Goal: Task Accomplishment & Management: Complete application form

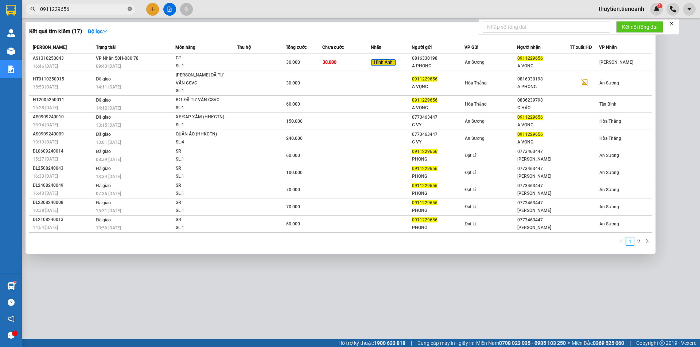
click at [131, 8] on icon "close-circle" at bounding box center [130, 9] width 4 height 4
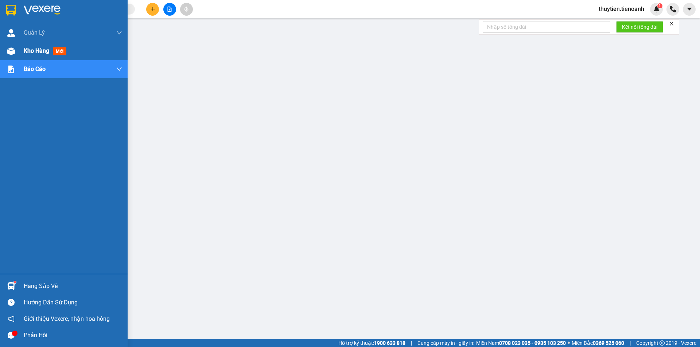
click at [8, 54] on img at bounding box center [11, 51] width 8 height 8
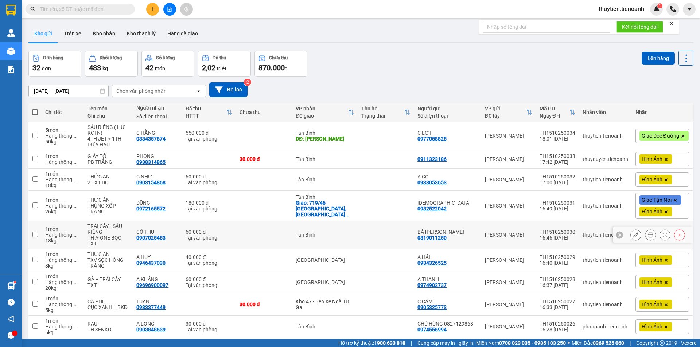
scroll to position [51, 0]
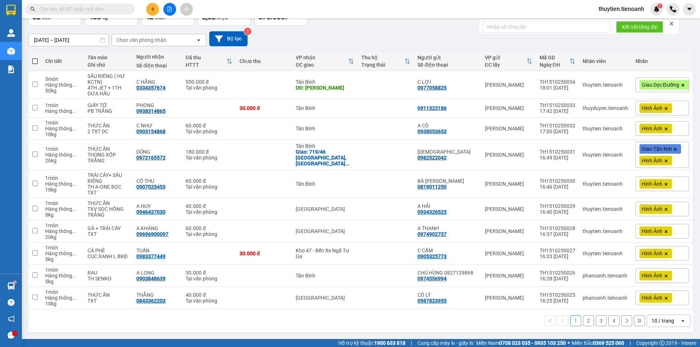
click at [657, 325] on div "10 / trang" at bounding box center [663, 321] width 33 height 12
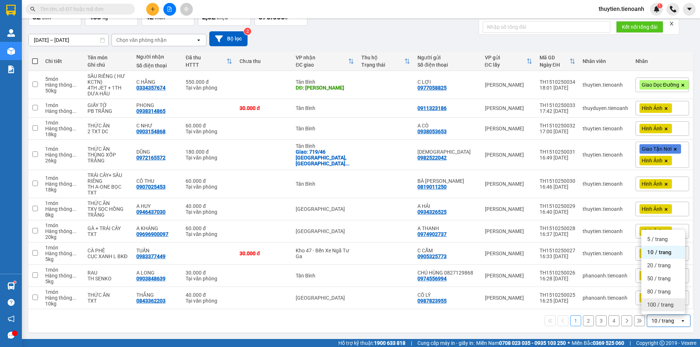
click at [658, 309] on div "100 / trang" at bounding box center [663, 305] width 44 height 13
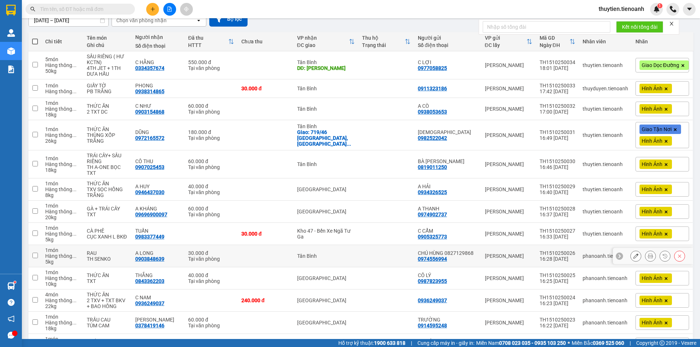
scroll to position [0, 0]
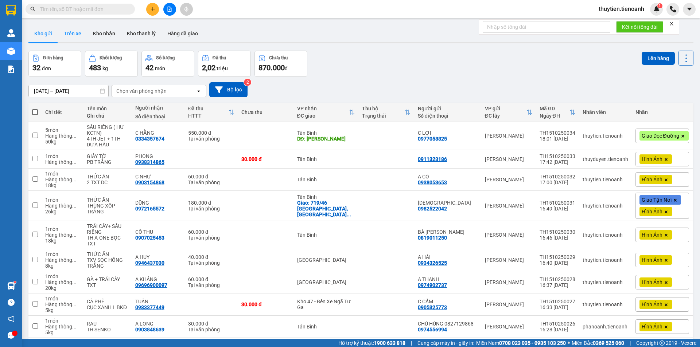
click at [77, 36] on button "Trên xe" at bounding box center [72, 34] width 29 height 18
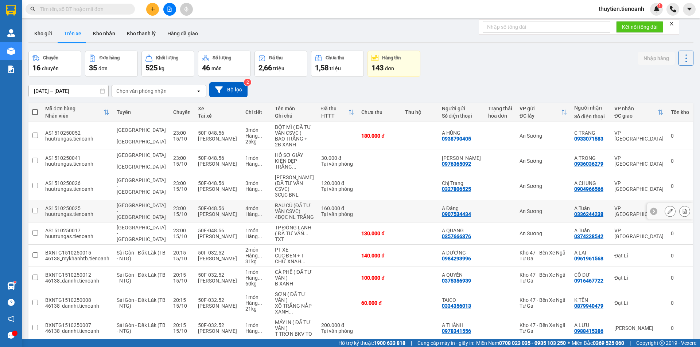
scroll to position [76, 0]
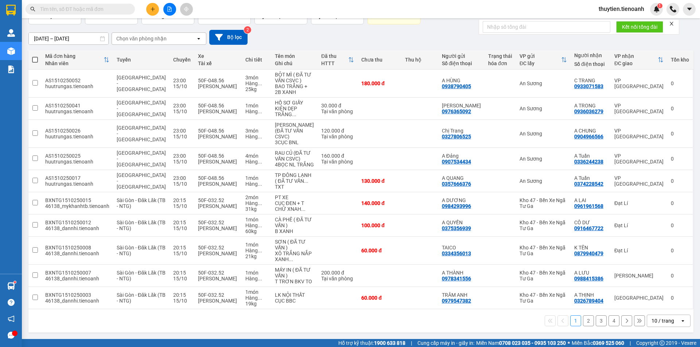
click at [658, 323] on div "10 / trang" at bounding box center [663, 321] width 23 height 7
click at [652, 322] on div "100 / trang" at bounding box center [663, 328] width 44 height 13
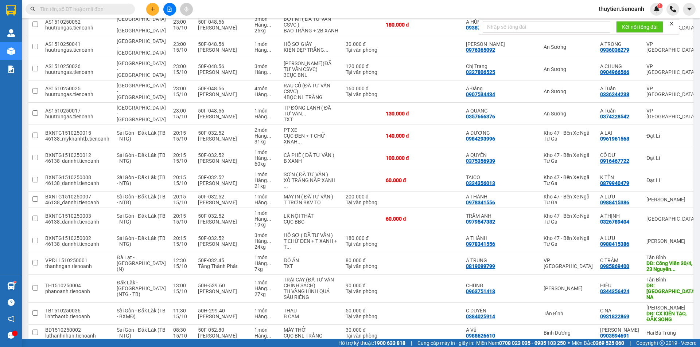
scroll to position [0, 0]
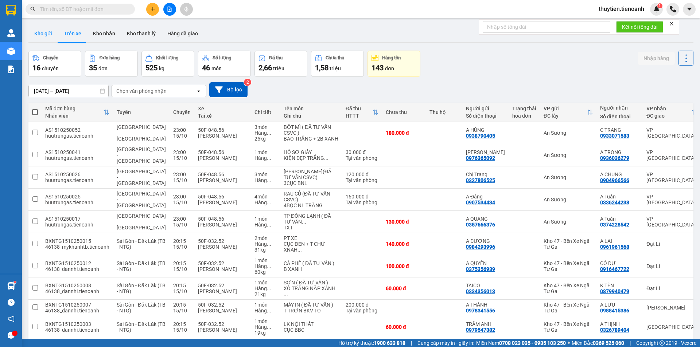
click at [46, 31] on button "Kho gửi" at bounding box center [43, 34] width 30 height 18
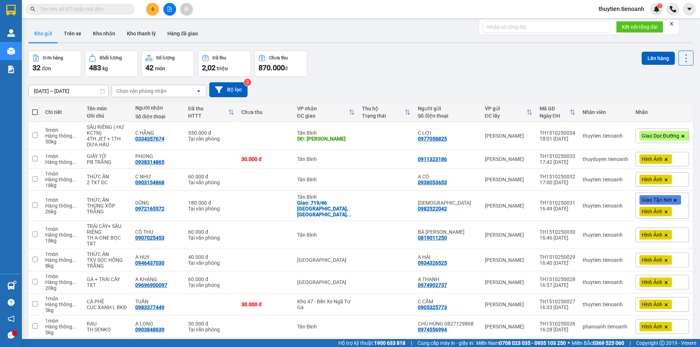
click at [374, 69] on div "Đơn hàng 32 đơn Khối lượng 483 kg Số lượng 42 món Đã thu 2,02 triệu Chưa thu 87…" at bounding box center [360, 64] width 665 height 26
click at [36, 113] on span at bounding box center [35, 112] width 6 height 6
click at [35, 109] on input "checkbox" at bounding box center [35, 109] width 0 height 0
checkbox input "true"
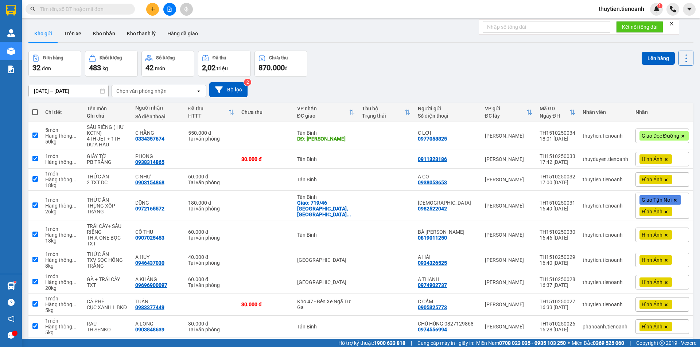
checkbox input "true"
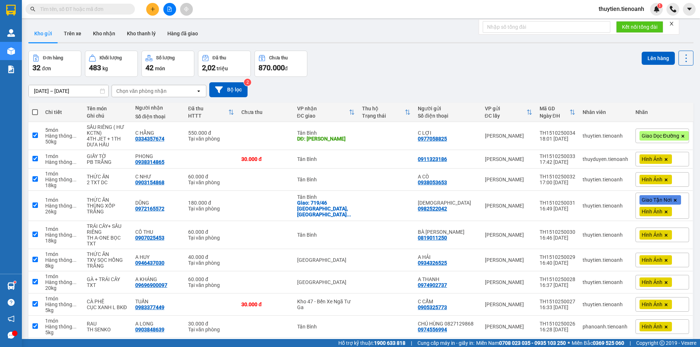
checkbox input "true"
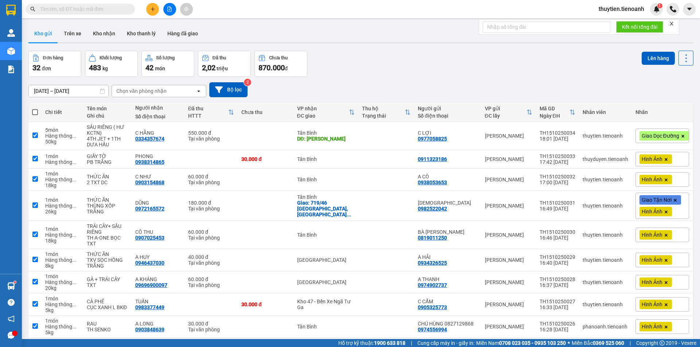
checkbox input "true"
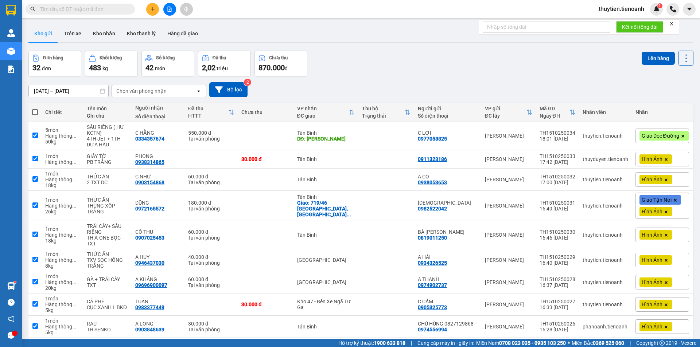
checkbox input "true"
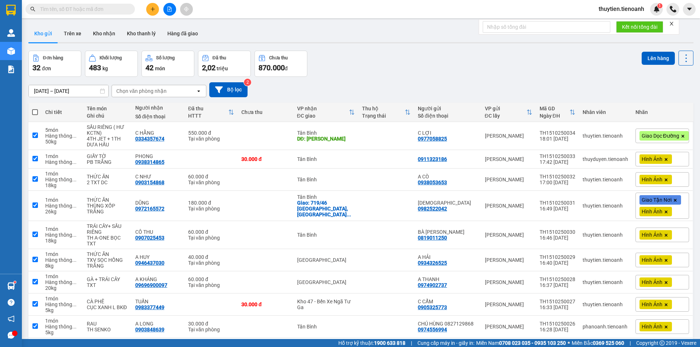
checkbox input "true"
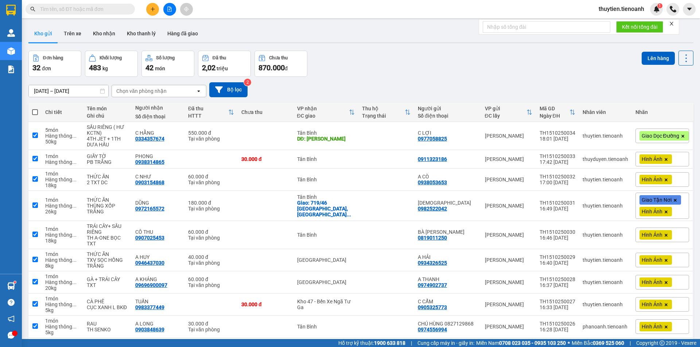
checkbox input "true"
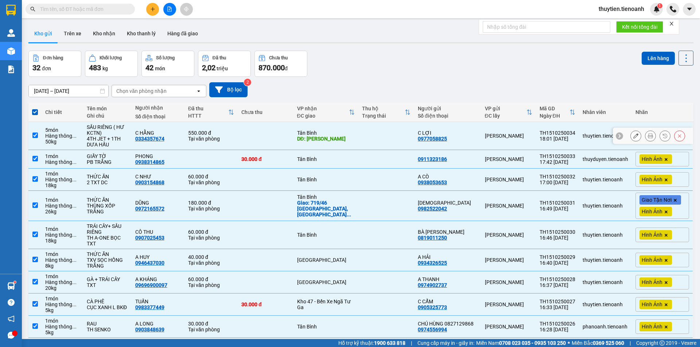
click at [352, 137] on div "DĐ: [PERSON_NAME]" at bounding box center [326, 139] width 58 height 6
checkbox input "false"
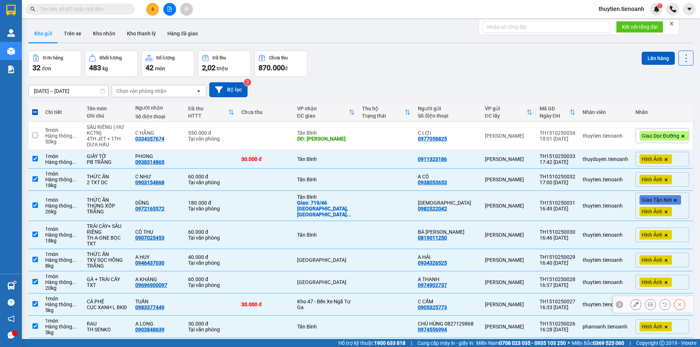
click at [314, 304] on div "Kho 47 - Bến Xe Ngã Tư Ga" at bounding box center [326, 305] width 58 height 12
checkbox input "false"
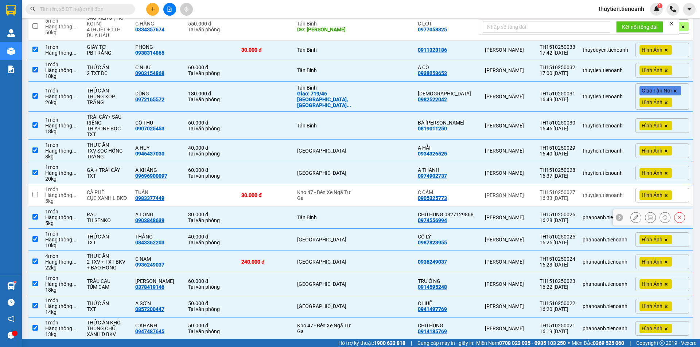
scroll to position [146, 0]
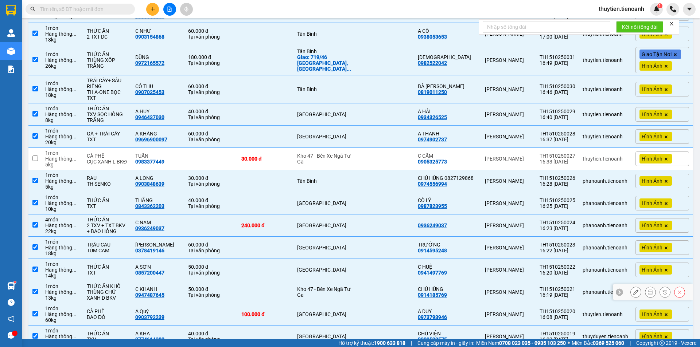
click at [324, 291] on div "Kho 47 - Bến Xe Ngã Tư Ga" at bounding box center [326, 293] width 58 height 12
checkbox input "false"
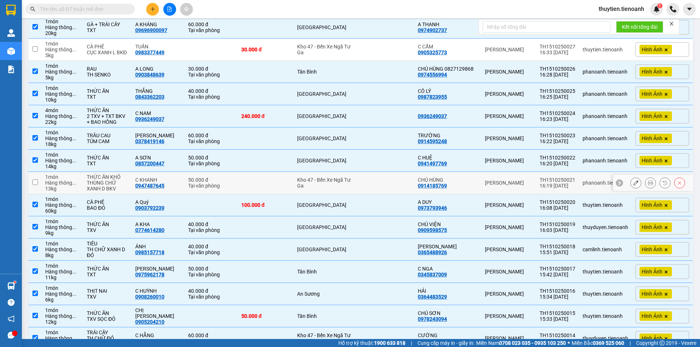
scroll to position [292, 0]
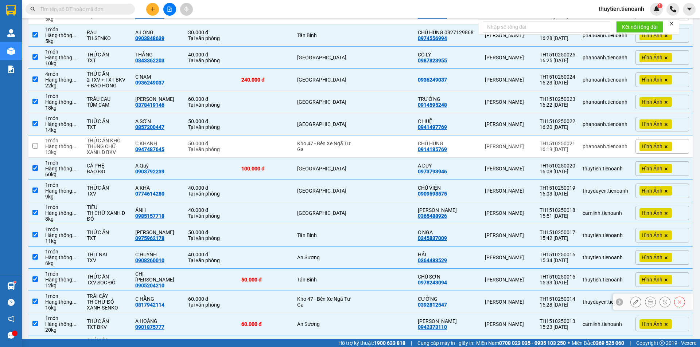
click at [322, 298] on div "Kho 47 - Bến Xe Ngã Tư Ga" at bounding box center [326, 302] width 58 height 12
checkbox input "false"
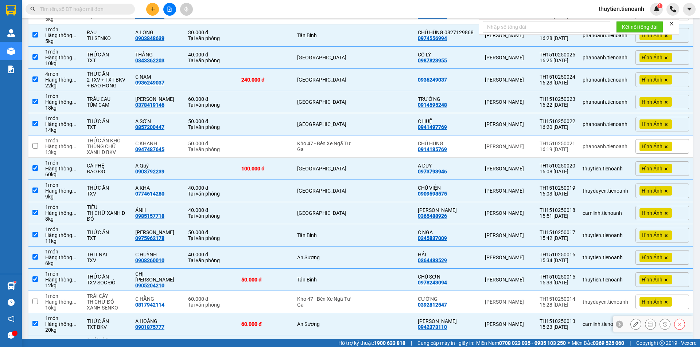
click at [311, 320] on td "An Sương" at bounding box center [326, 325] width 65 height 22
checkbox input "false"
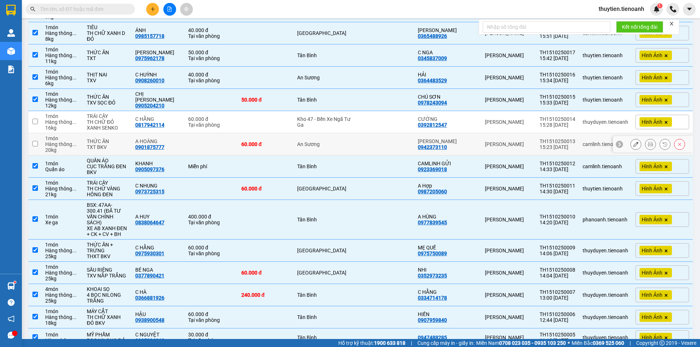
scroll to position [435, 0]
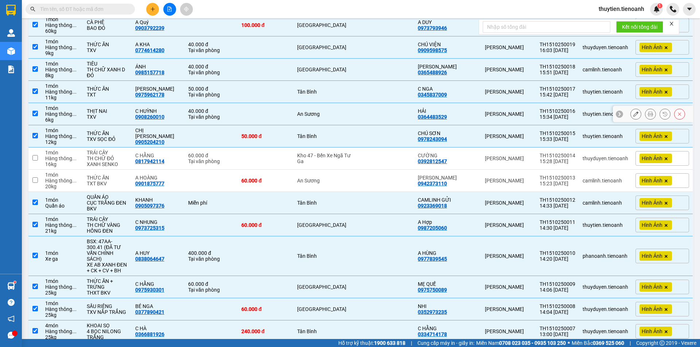
click at [318, 119] on td "An Sương" at bounding box center [326, 114] width 65 height 22
checkbox input "false"
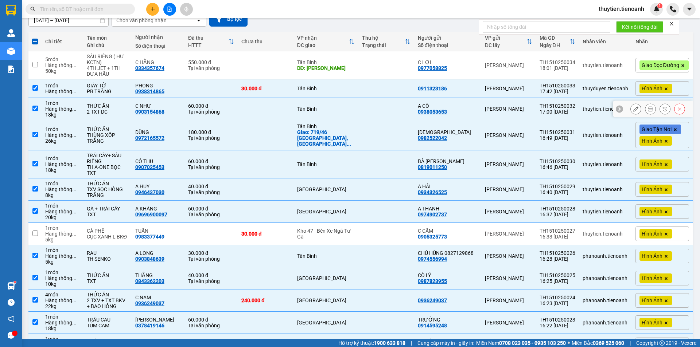
scroll to position [0, 0]
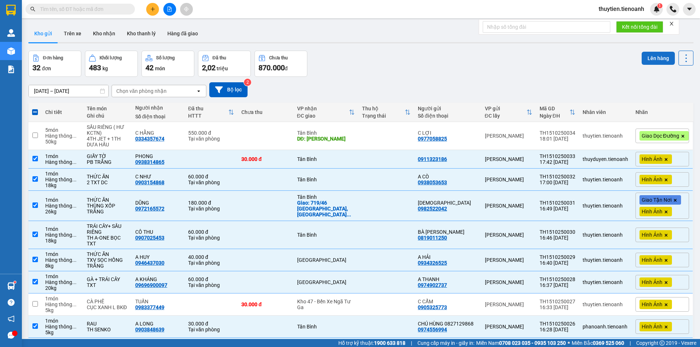
click at [642, 60] on button "Lên hàng" at bounding box center [658, 58] width 33 height 13
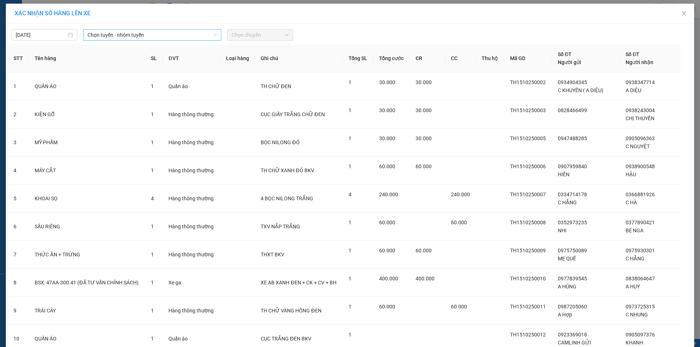
click at [171, 38] on span "Chọn tuyến - nhóm tuyến" at bounding box center [152, 35] width 129 height 11
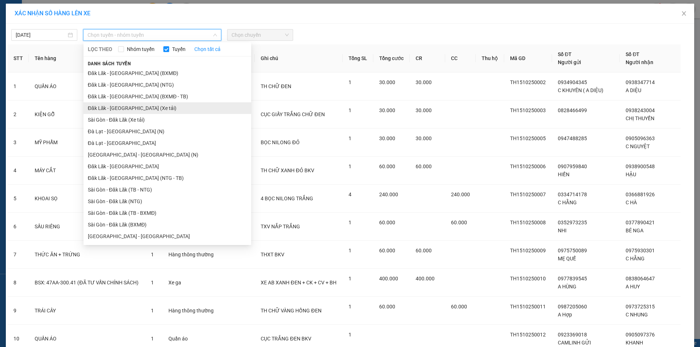
click at [133, 111] on li "Đăk Lăk - [GEOGRAPHIC_DATA] (Xe tải)" at bounding box center [168, 108] width 168 height 12
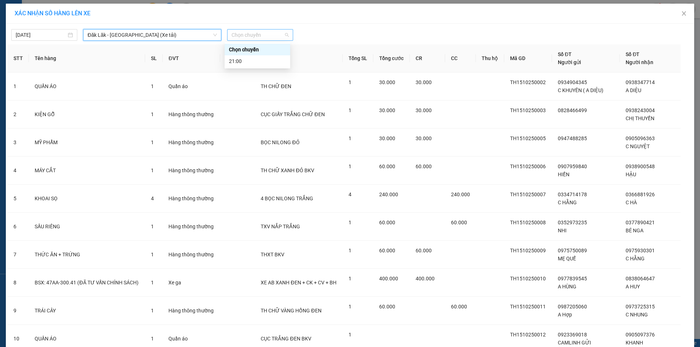
click at [233, 38] on span "Chọn chuyến" at bounding box center [260, 35] width 57 height 11
click at [231, 61] on div "21:00" at bounding box center [257, 61] width 57 height 8
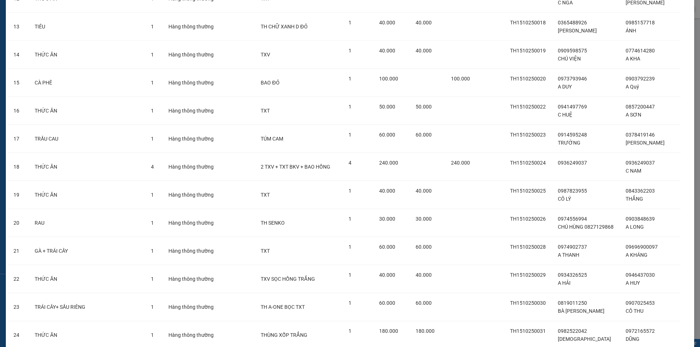
scroll to position [513, 0]
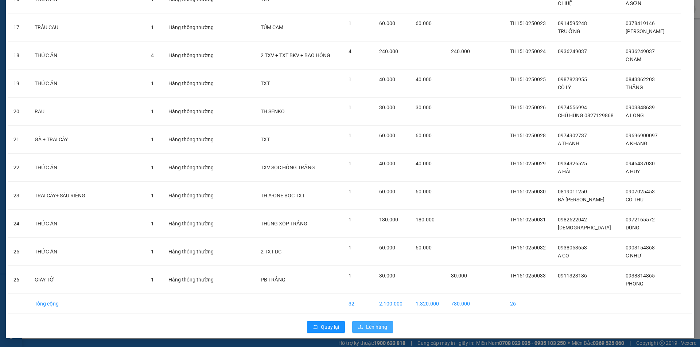
click at [377, 328] on span "Lên hàng" at bounding box center [376, 327] width 21 height 8
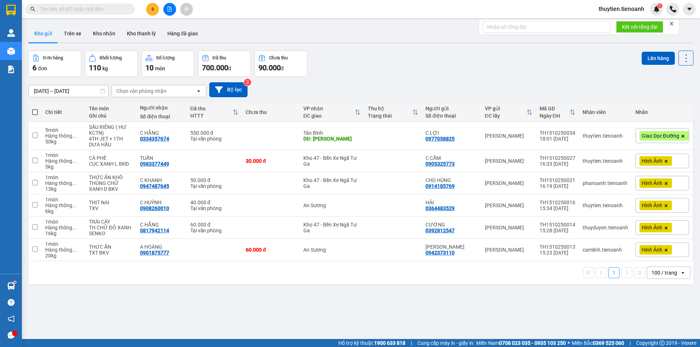
click at [663, 274] on div "100 / trang" at bounding box center [665, 272] width 26 height 7
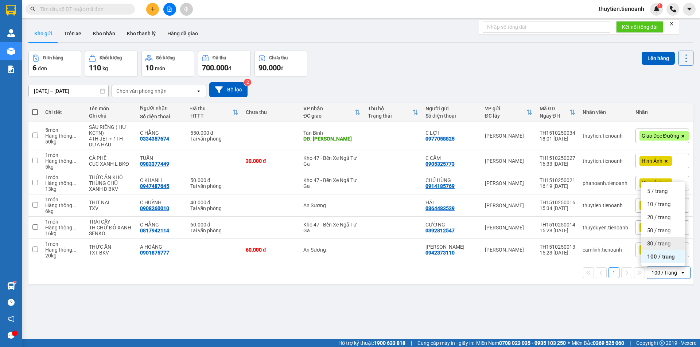
click at [520, 79] on div "[DATE] – [DATE] Press the down arrow key to interact with the calendar and sele…" at bounding box center [360, 90] width 665 height 26
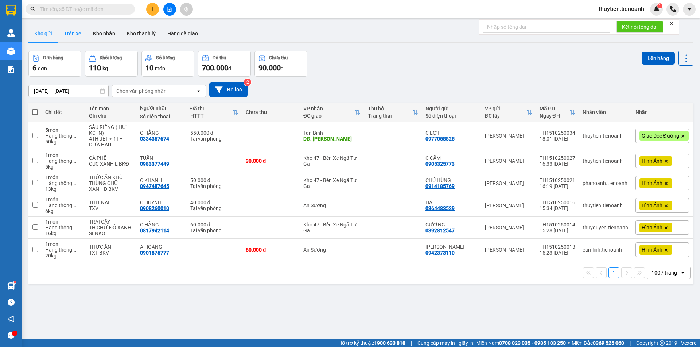
click at [72, 32] on button "Trên xe" at bounding box center [72, 34] width 29 height 18
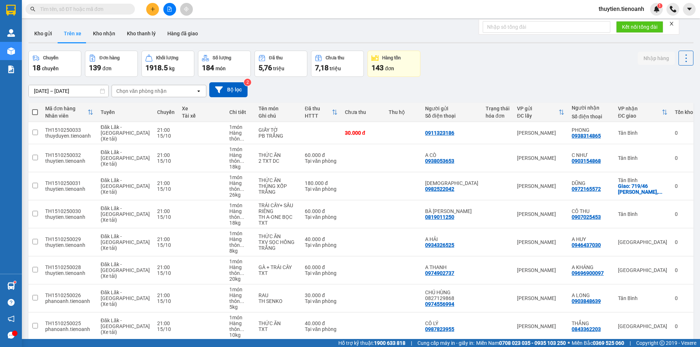
click at [93, 11] on input "text" at bounding box center [83, 9] width 86 height 8
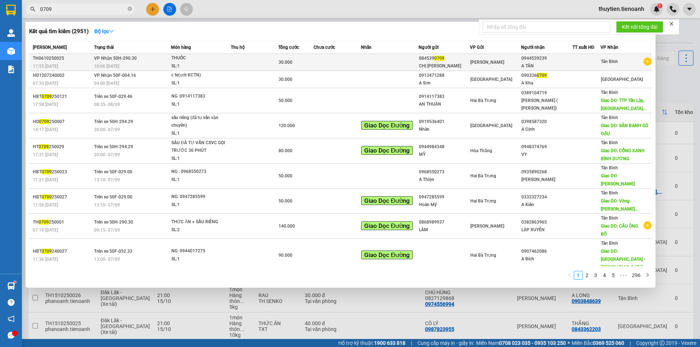
type input "0709"
click at [356, 63] on td at bounding box center [337, 62] width 47 height 17
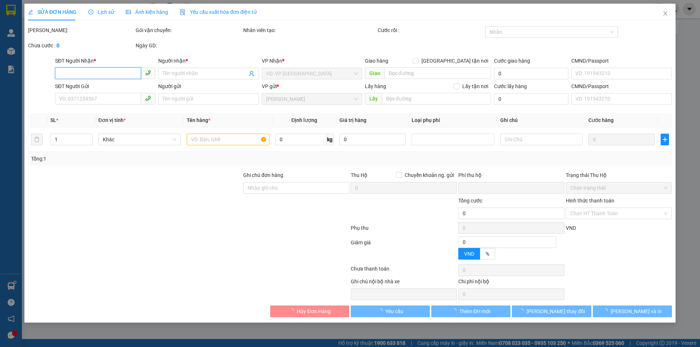
type input "0944539239"
type input "A TÂN"
type input "240839763"
type input "0845390709"
type input "CHỊ [PERSON_NAME]"
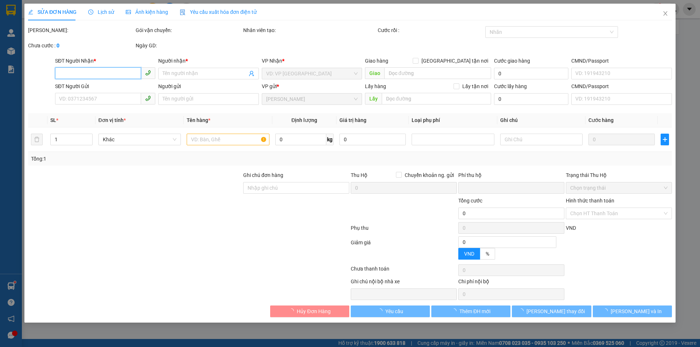
type input "0"
type input "30.000"
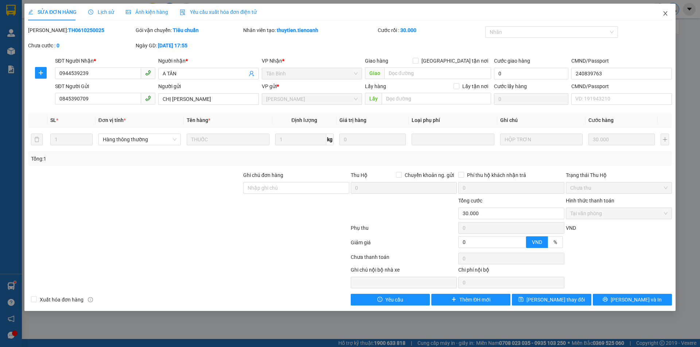
click at [667, 16] on icon "close" at bounding box center [666, 14] width 6 height 6
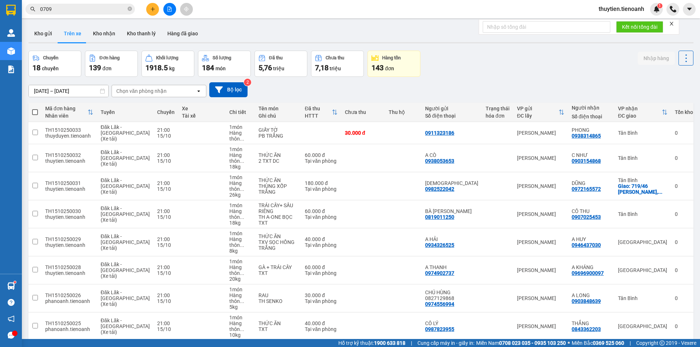
click at [75, 7] on input "0709" at bounding box center [83, 9] width 86 height 8
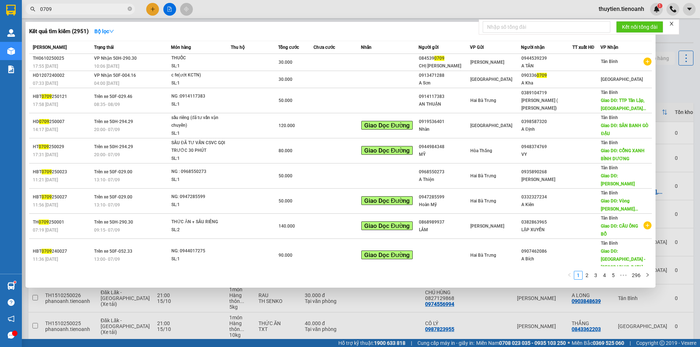
click at [39, 7] on span "0709" at bounding box center [80, 9] width 109 height 11
click at [39, 9] on span "0709" at bounding box center [80, 9] width 109 height 11
click at [42, 8] on input "0709" at bounding box center [83, 9] width 86 height 8
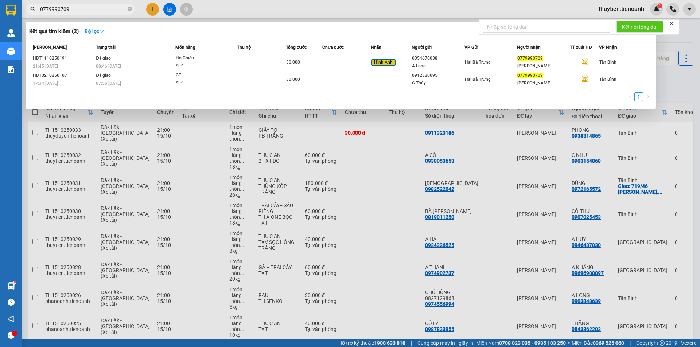
click at [77, 9] on input "0779990709" at bounding box center [83, 9] width 86 height 8
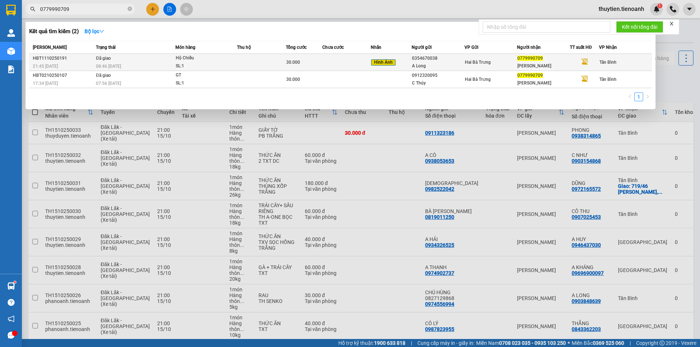
type input "0779990709"
click at [292, 63] on span "30.000" at bounding box center [293, 62] width 14 height 5
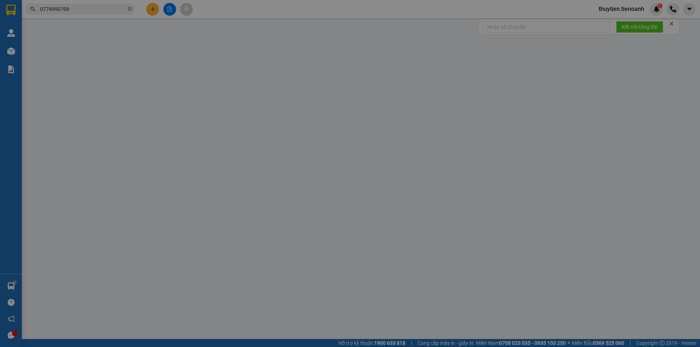
type input "0779990709"
type input "[PERSON_NAME]"
type input "0354670038"
type input "A Long"
type input "0"
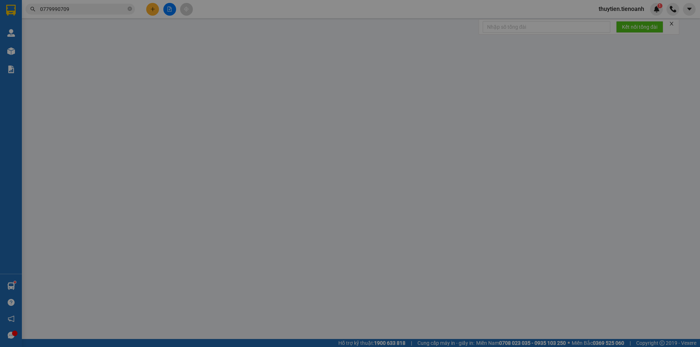
type input "30.000"
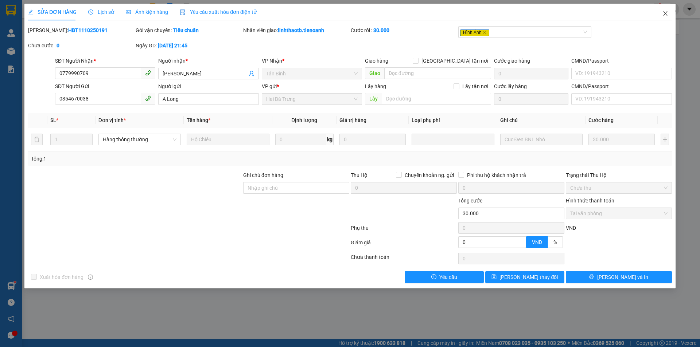
click at [667, 15] on icon "close" at bounding box center [666, 14] width 6 height 6
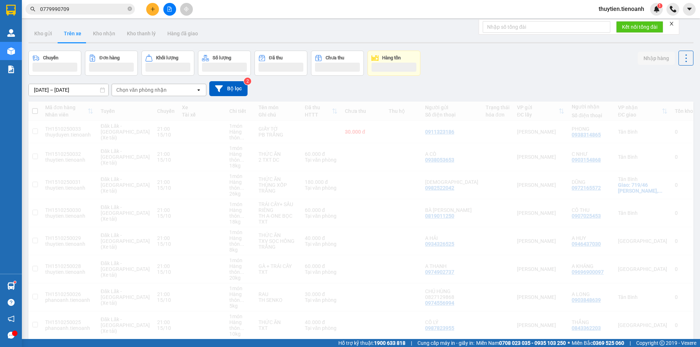
click at [664, 13] on div "thuytien.tienoanh 1" at bounding box center [646, 9] width 107 height 13
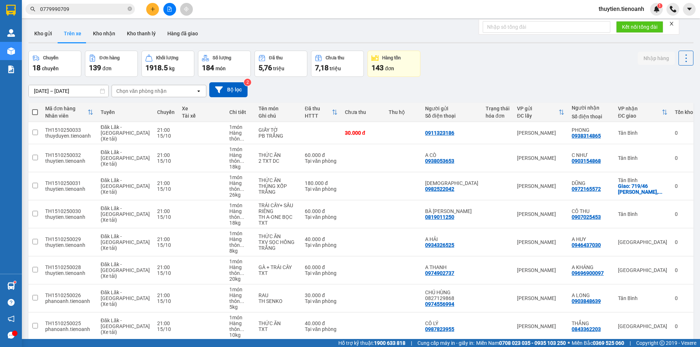
click at [14, 335] on div at bounding box center [14, 333] width 5 height 5
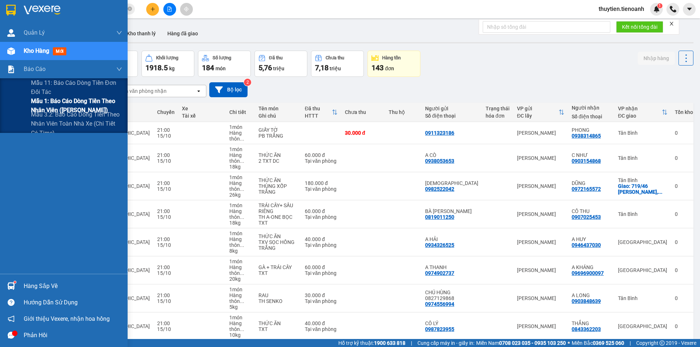
click at [48, 104] on span "Mẫu 1: Báo cáo dòng tiền theo nhân viên ([PERSON_NAME])" at bounding box center [76, 106] width 91 height 18
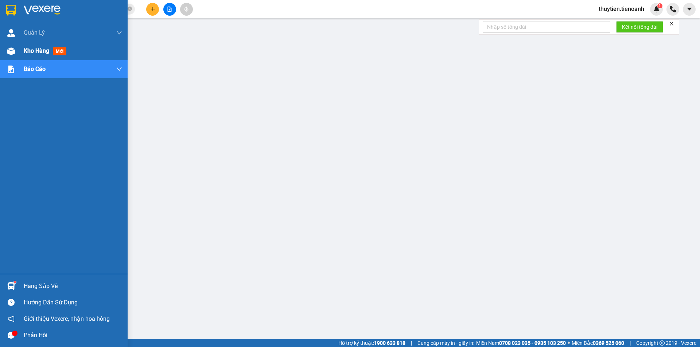
click at [36, 50] on span "Kho hàng" at bounding box center [37, 50] width 26 height 7
click at [39, 50] on span "Kho hàng" at bounding box center [37, 50] width 26 height 7
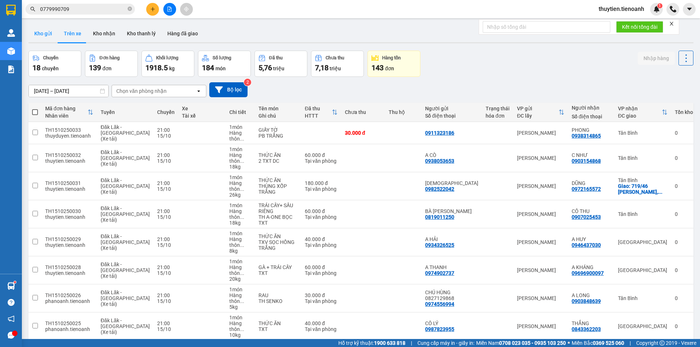
click at [43, 34] on button "Kho gửi" at bounding box center [43, 34] width 30 height 18
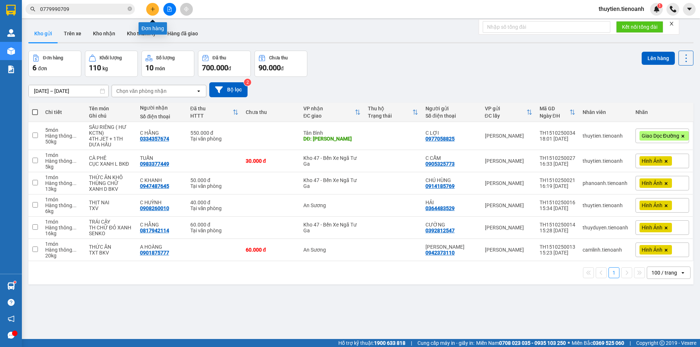
click at [158, 9] on button at bounding box center [152, 9] width 13 height 13
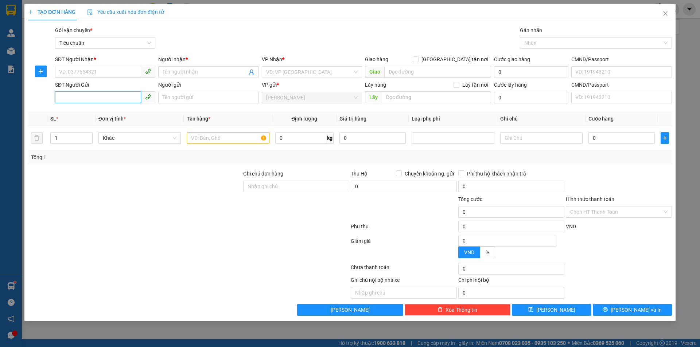
click at [84, 98] on input "SĐT Người Gửi" at bounding box center [98, 98] width 86 height 12
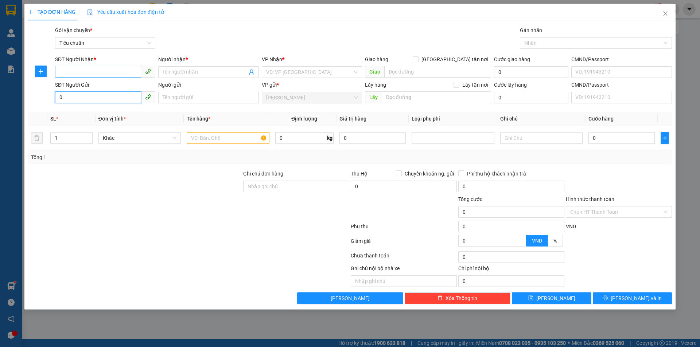
type input "0"
click at [104, 70] on input "SĐT Người Nhận *" at bounding box center [98, 72] width 86 height 12
type input "9"
type input "0987910557"
click at [170, 72] on input "Người nhận *" at bounding box center [205, 72] width 84 height 8
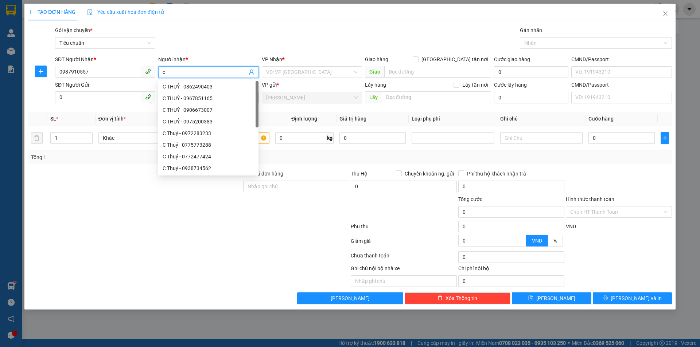
type input "c"
click at [287, 66] on div "VD: VP [GEOGRAPHIC_DATA]" at bounding box center [312, 72] width 100 height 12
type input "C THUỶ"
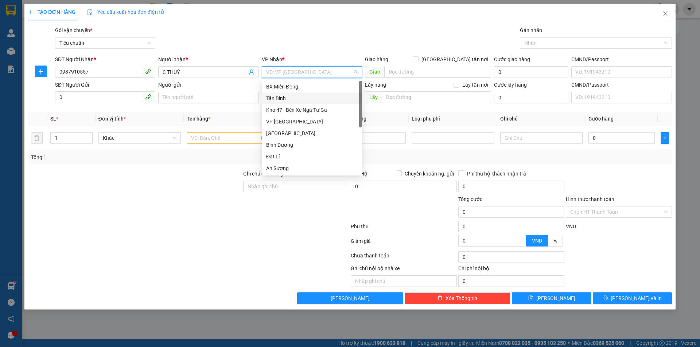
click at [282, 101] on div "Tân Bình" at bounding box center [312, 98] width 92 height 8
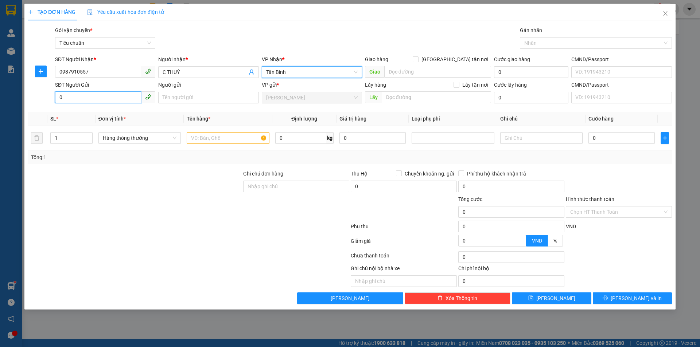
click at [98, 101] on input "0" at bounding box center [98, 98] width 86 height 12
type input "0934795055"
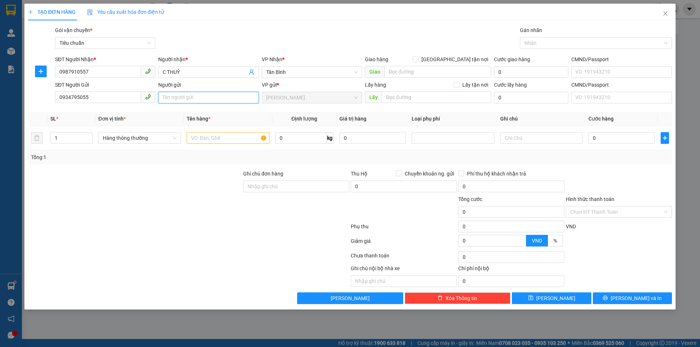
click at [184, 99] on input "Người gửi" at bounding box center [208, 98] width 100 height 12
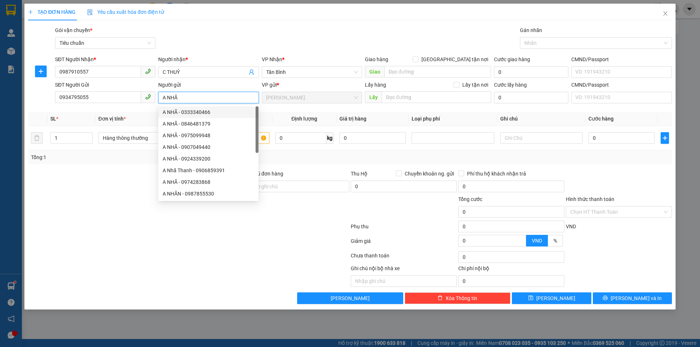
type input "A NHÃ"
click at [111, 189] on div at bounding box center [134, 183] width 215 height 26
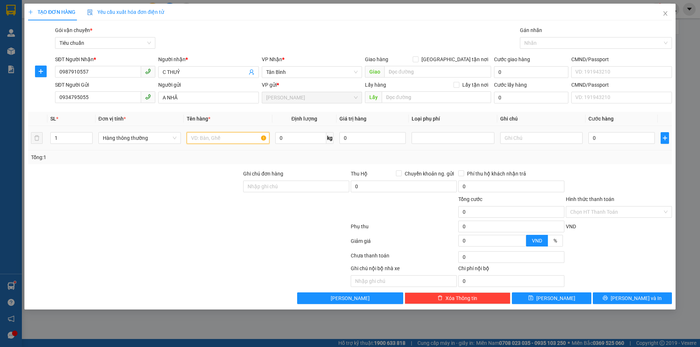
click at [208, 140] on input "text" at bounding box center [228, 138] width 82 height 12
type input "CÀ PHÊ"
click at [290, 139] on input "0" at bounding box center [300, 138] width 51 height 12
type input "5"
click at [515, 138] on input "text" at bounding box center [541, 138] width 82 height 12
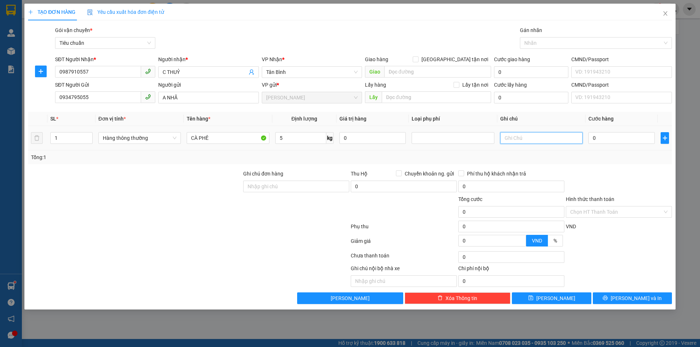
type input "30.000"
type input "TH AQUA"
click at [598, 211] on input "Hình thức thanh toán" at bounding box center [616, 212] width 92 height 11
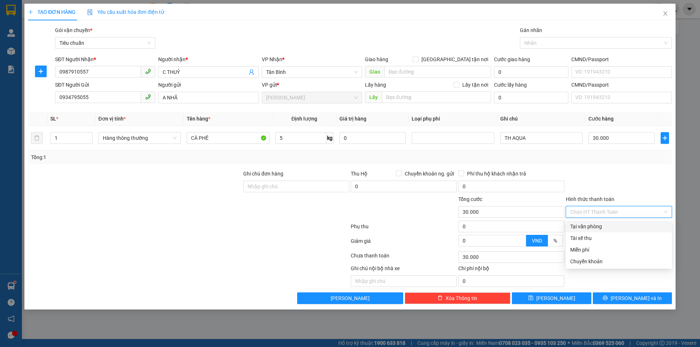
click at [594, 224] on div "Tại văn phòng" at bounding box center [618, 227] width 97 height 8
type input "0"
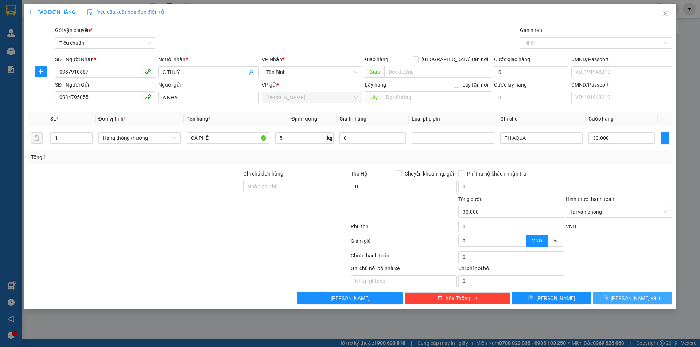
click at [613, 298] on button "[PERSON_NAME] và In" at bounding box center [632, 299] width 79 height 12
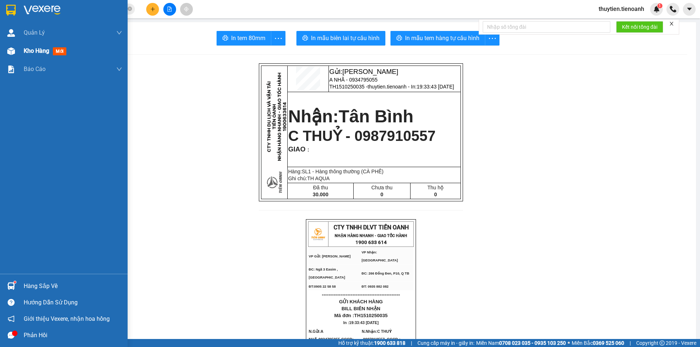
click at [22, 51] on div "Kho hàng mới" at bounding box center [64, 51] width 128 height 18
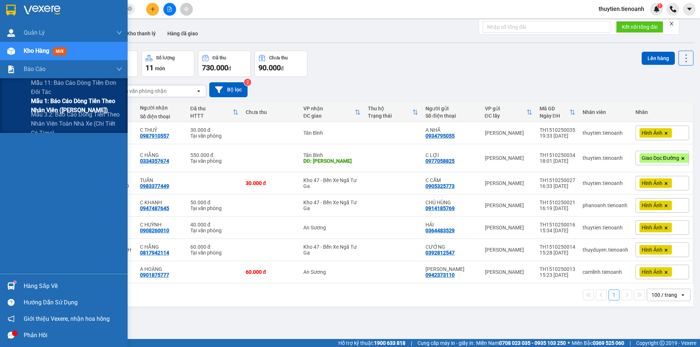
click at [58, 104] on span "Mẫu 1: Báo cáo dòng tiền theo nhân viên ([PERSON_NAME])" at bounding box center [76, 106] width 91 height 18
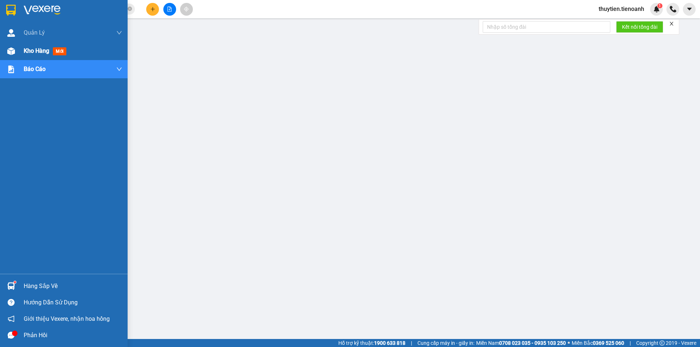
click at [9, 51] on img at bounding box center [11, 51] width 8 height 8
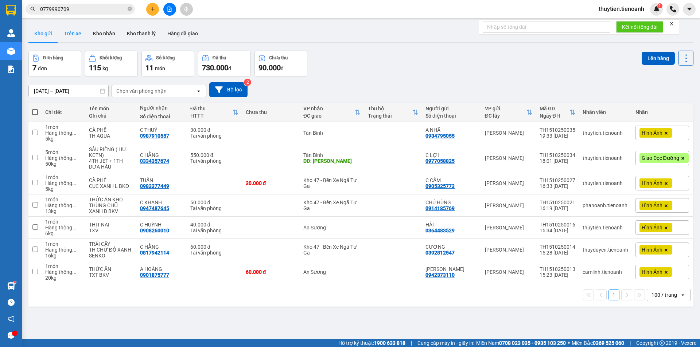
click at [77, 36] on button "Trên xe" at bounding box center [72, 34] width 29 height 18
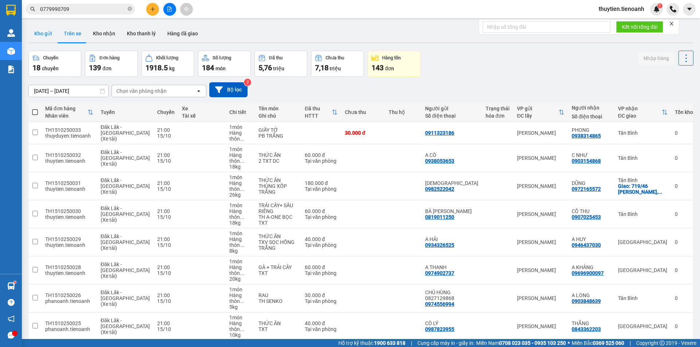
click at [42, 35] on button "Kho gửi" at bounding box center [43, 34] width 30 height 18
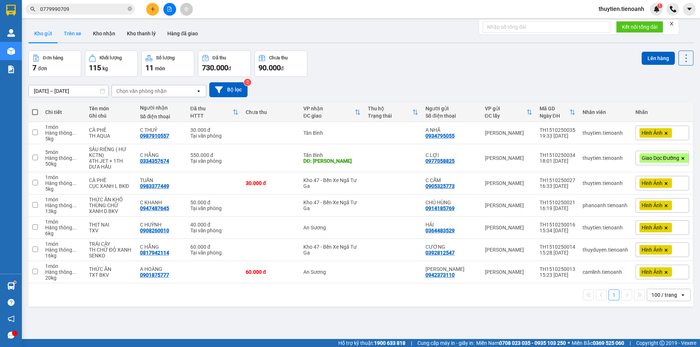
click at [78, 36] on button "Trên xe" at bounding box center [72, 34] width 29 height 18
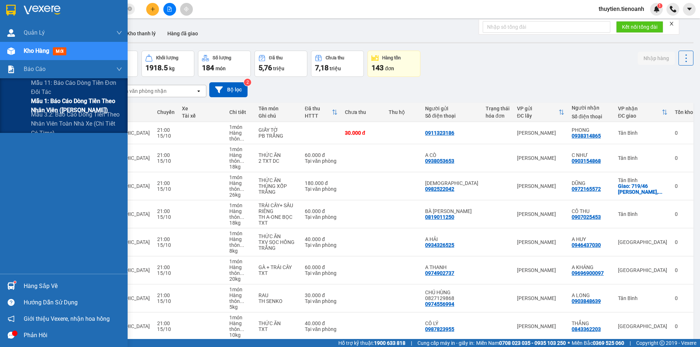
click at [52, 103] on span "Mẫu 1: Báo cáo dòng tiền theo nhân viên ([PERSON_NAME])" at bounding box center [76, 106] width 91 height 18
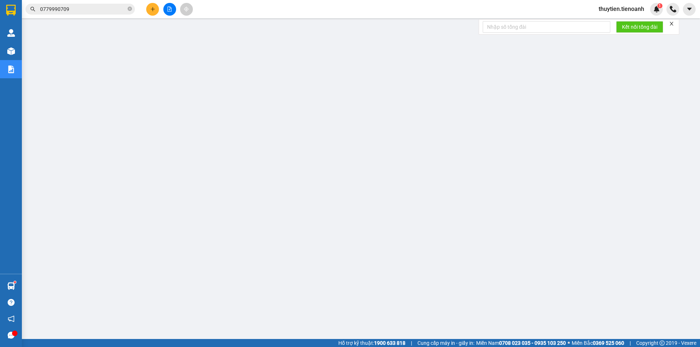
scroll to position [14, 0]
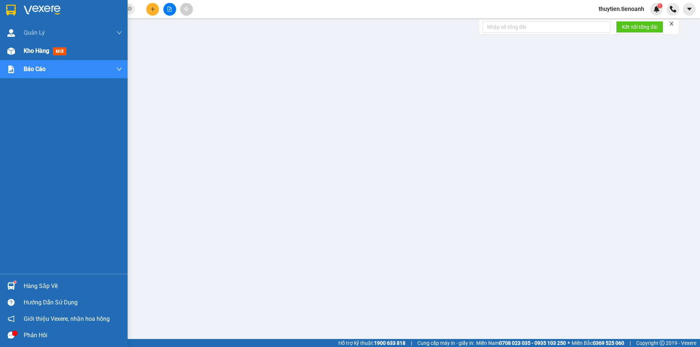
click at [19, 52] on div "Kho hàng mới" at bounding box center [64, 51] width 128 height 18
click at [33, 51] on span "Kho hàng" at bounding box center [37, 50] width 26 height 7
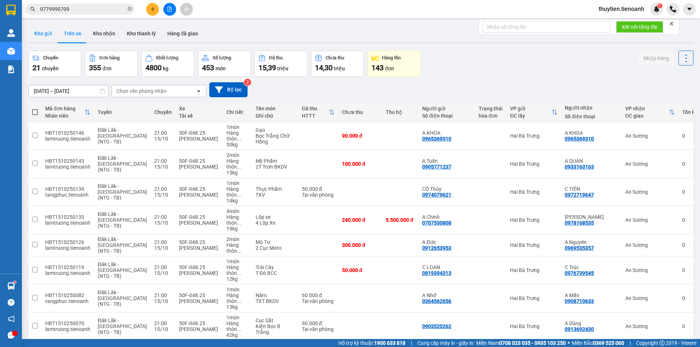
click at [41, 36] on button "Kho gửi" at bounding box center [43, 34] width 30 height 18
